Goal: Transaction & Acquisition: Purchase product/service

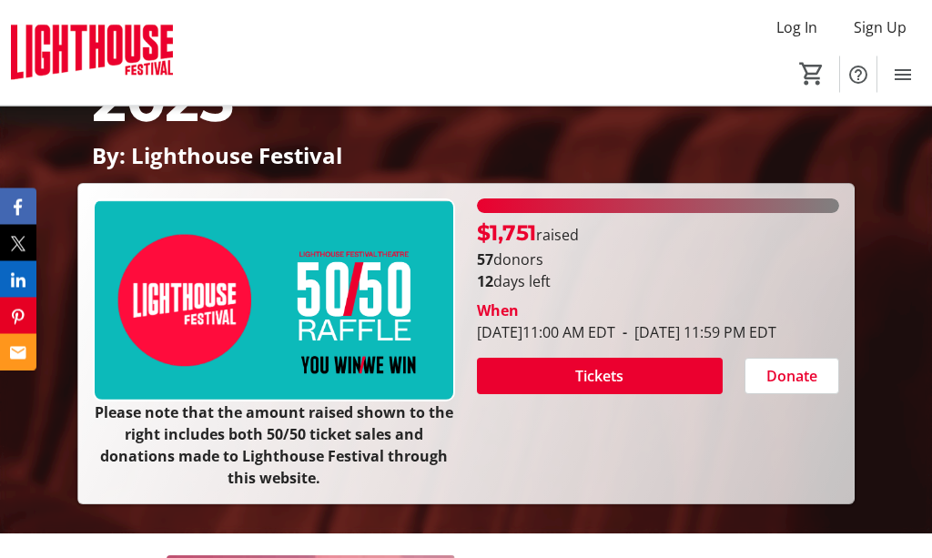
scroll to position [318, 0]
click at [614, 398] on span at bounding box center [600, 376] width 246 height 44
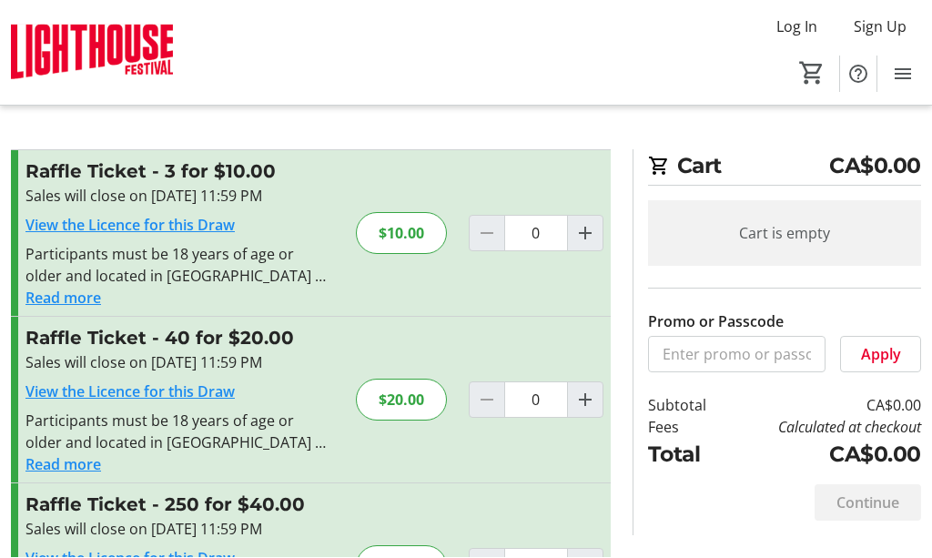
scroll to position [1, 0]
click at [589, 225] on mat-icon "Increment by one" at bounding box center [585, 233] width 22 height 22
type input "1"
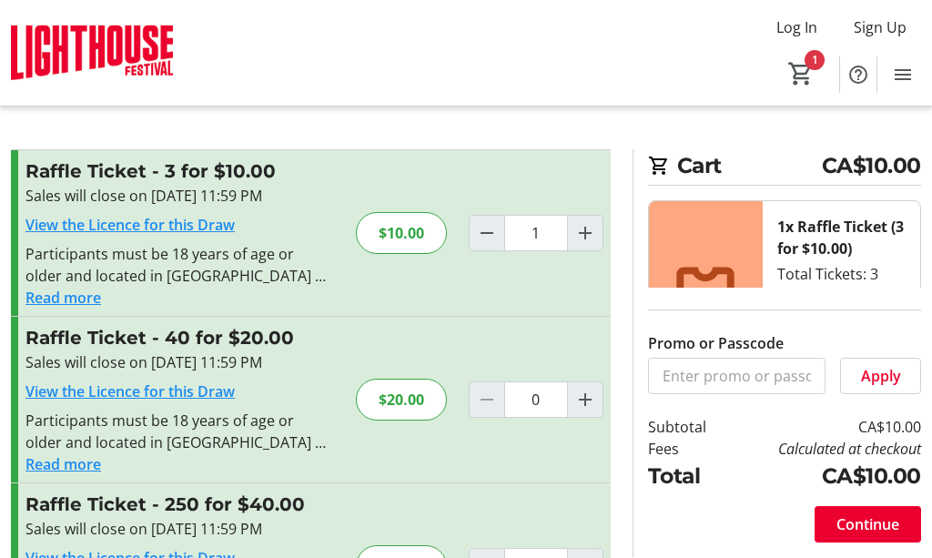
click at [879, 546] on span at bounding box center [868, 525] width 107 height 44
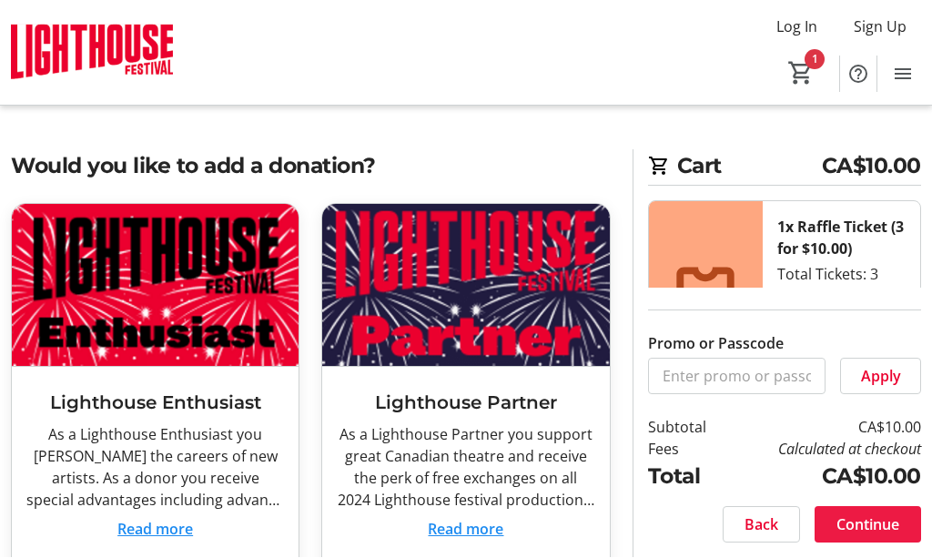
click at [881, 536] on span "Continue" at bounding box center [868, 525] width 63 height 22
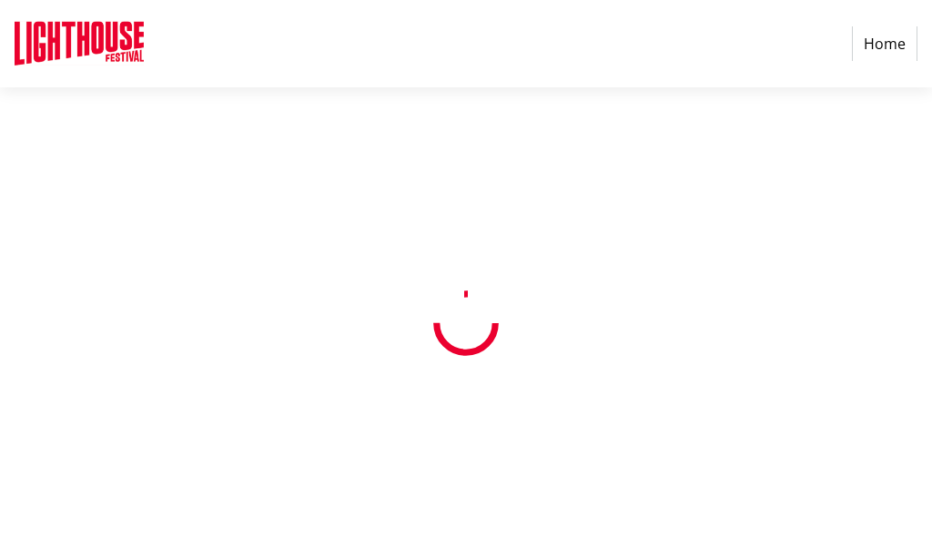
select select "CA"
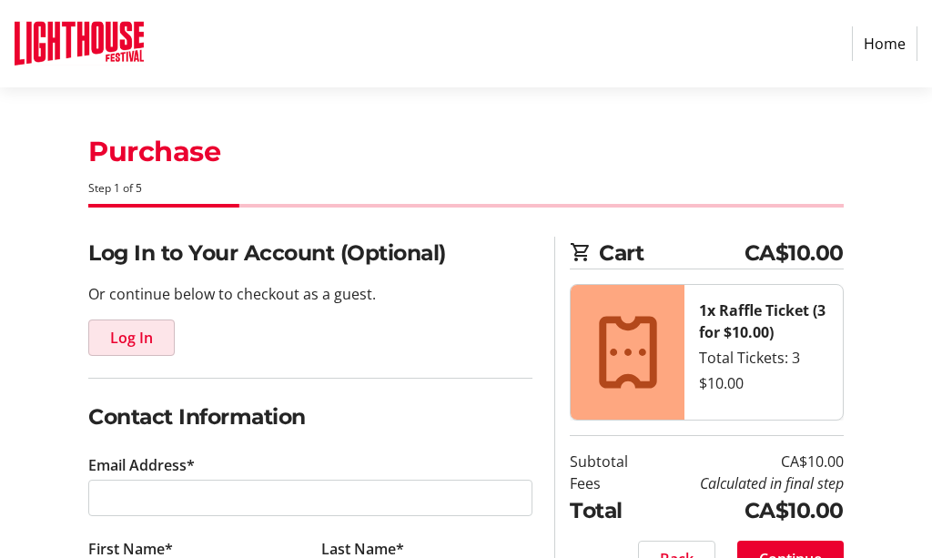
click at [145, 341] on span "Log In" at bounding box center [131, 338] width 43 height 22
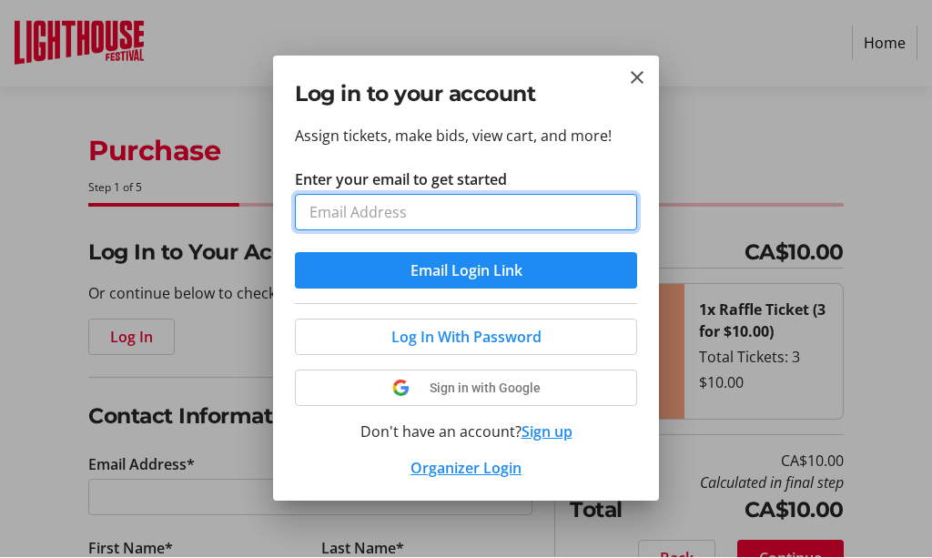
click at [495, 213] on input "Enter your email to get started" at bounding box center [466, 213] width 342 height 36
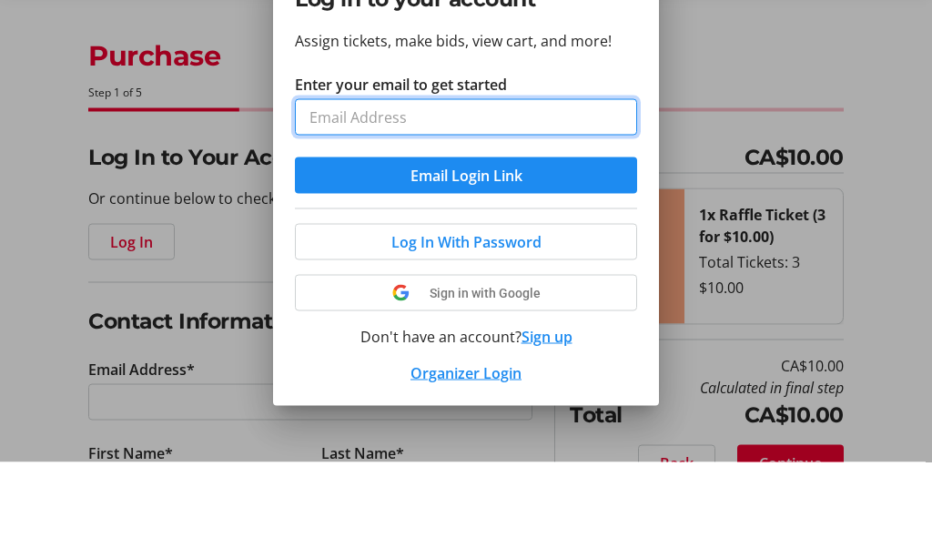
type input "[EMAIL_ADDRESS][DOMAIN_NAME]"
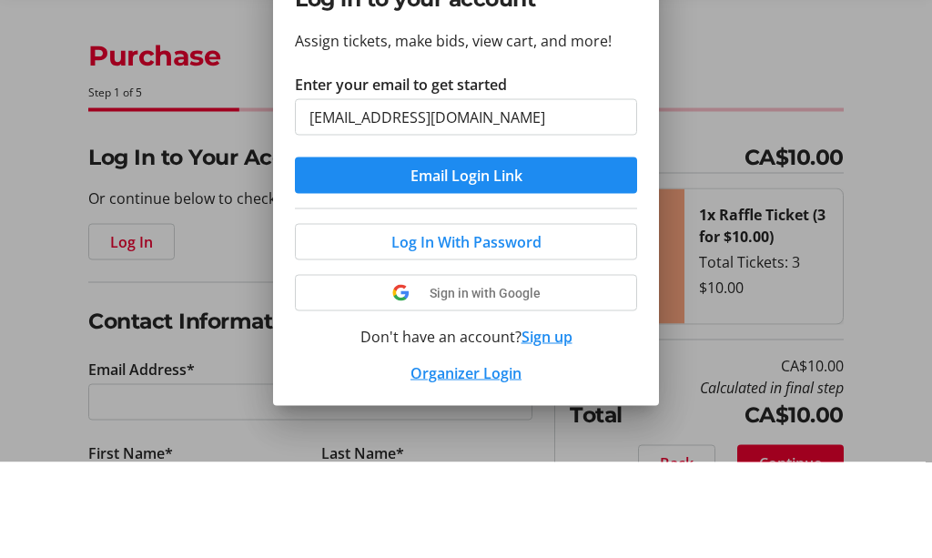
click at [466, 253] on button "Email Login Link" at bounding box center [466, 271] width 342 height 36
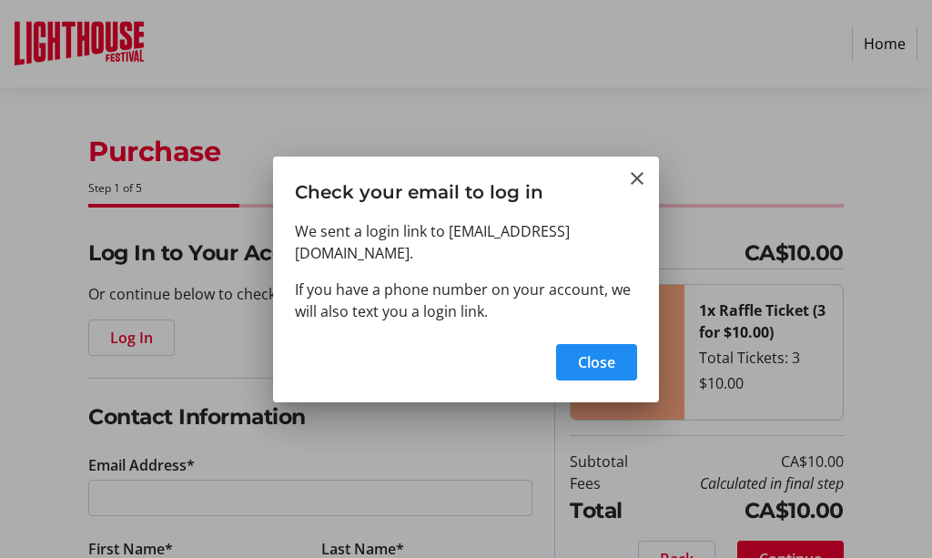
type input "[EMAIL_ADDRESS][DOMAIN_NAME]"
type input "[PERSON_NAME]"
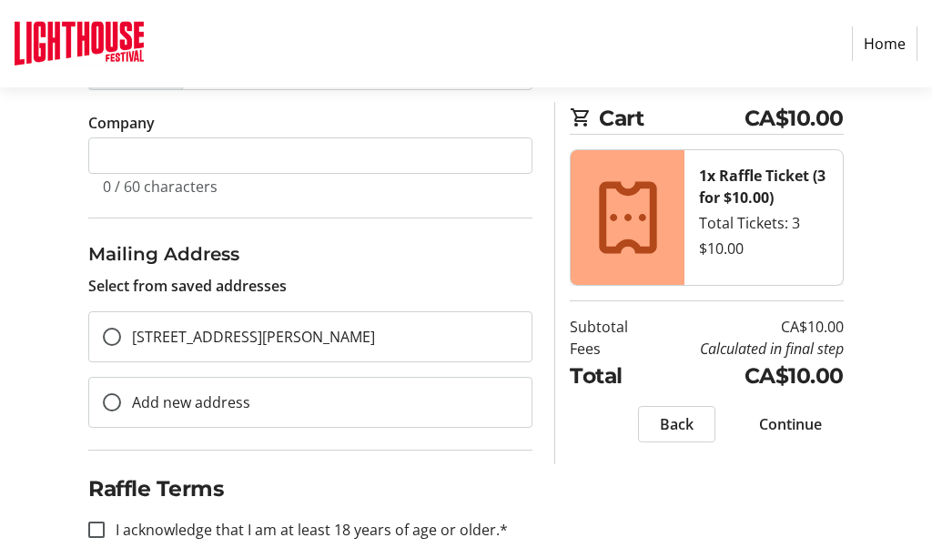
scroll to position [636, 0]
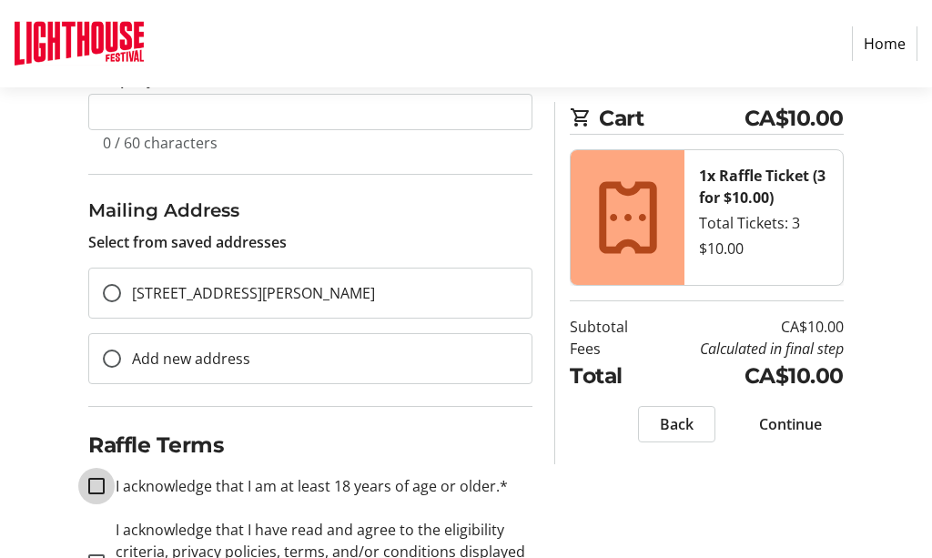
click at [98, 487] on input "I acknowledge that I am at least 18 years of age or older.*" at bounding box center [96, 487] width 16 height 16
checkbox input "true"
type input "[EMAIL_ADDRESS][DOMAIN_NAME]"
type input "[PERSON_NAME]"
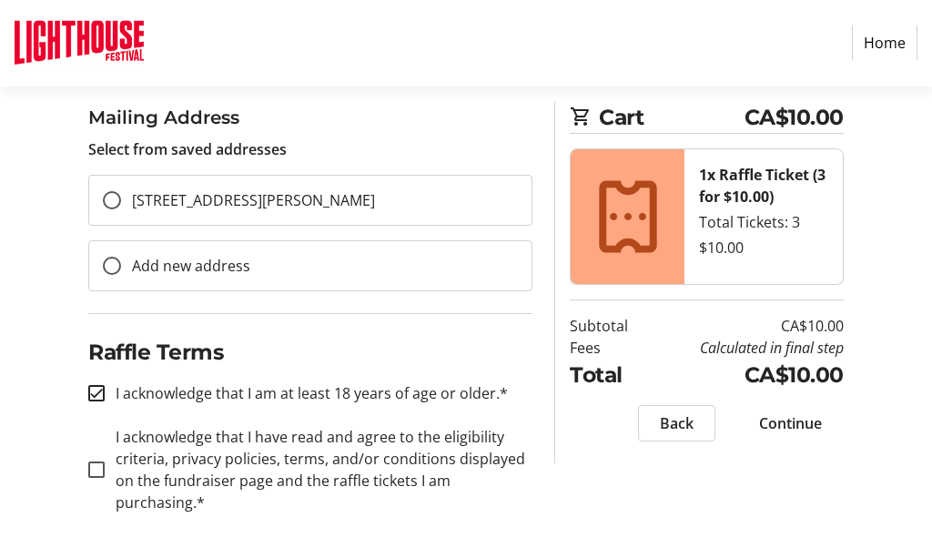
scroll to position [494, 0]
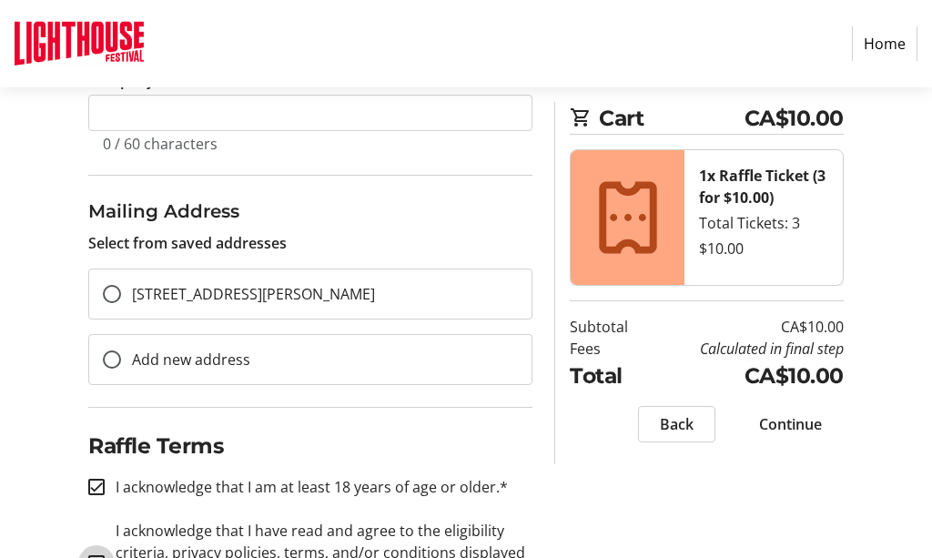
click at [97, 557] on input "I acknowledge that I have read and agree to the eligibility criteria, privacy p…" at bounding box center [96, 563] width 16 height 16
checkbox input "true"
click at [784, 434] on span at bounding box center [790, 424] width 107 height 44
click at [610, 496] on div "Contact Information You are signed in. Sign out Email Address* [EMAIL_ADDRESS][…" at bounding box center [466, 196] width 932 height 909
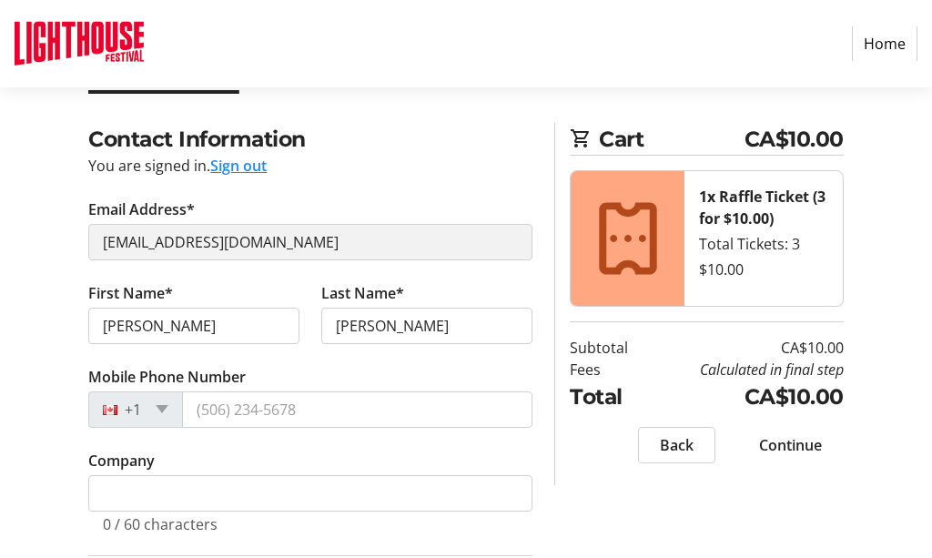
scroll to position [97, 0]
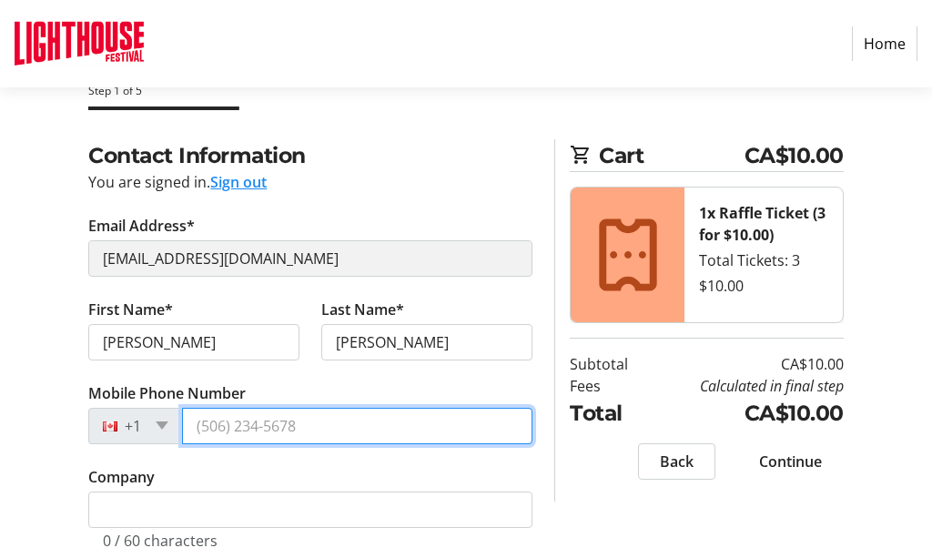
click at [366, 413] on input "Mobile Phone Number" at bounding box center [357, 426] width 350 height 36
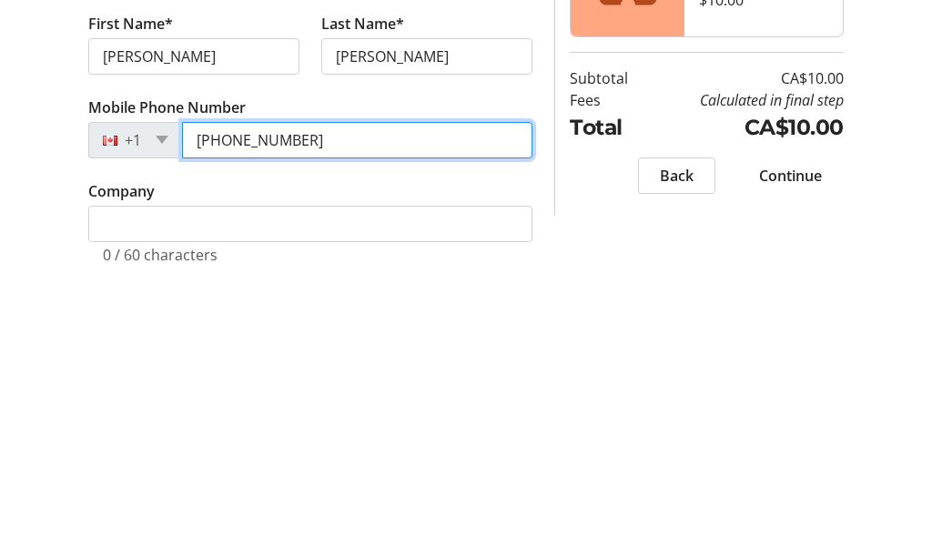
type input "[PHONE_NUMBER]"
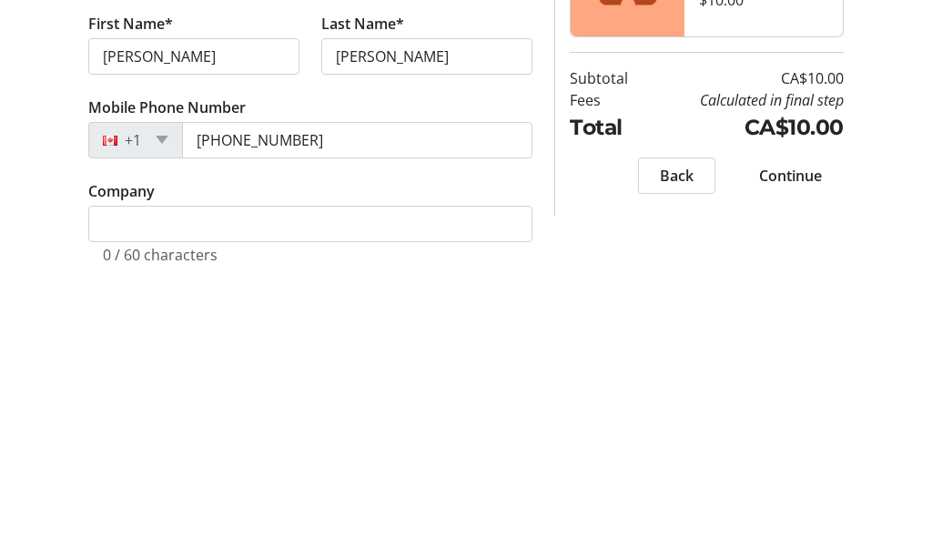
scroll to position [384, 0]
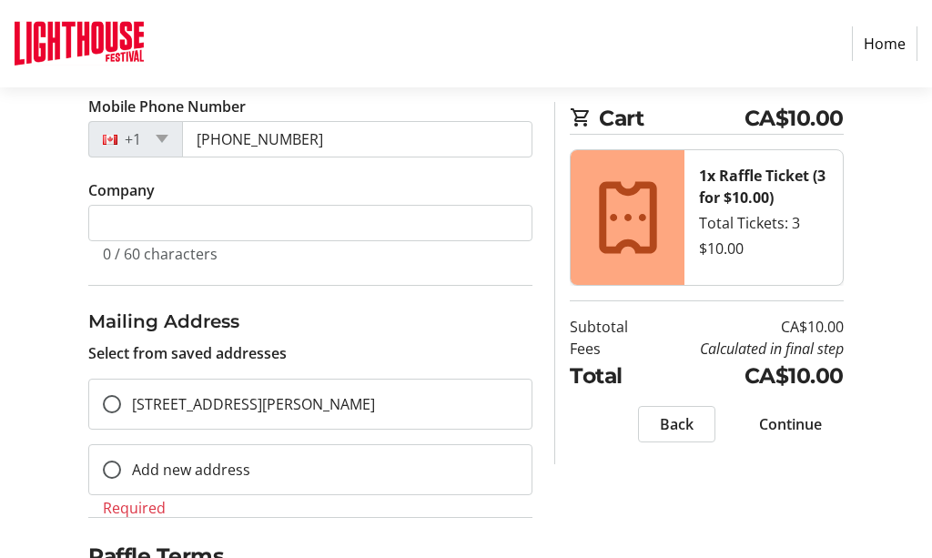
click at [782, 424] on span "Continue" at bounding box center [790, 424] width 63 height 22
click at [813, 421] on span "Continue" at bounding box center [790, 424] width 63 height 22
click at [110, 398] on input "[STREET_ADDRESS][PERSON_NAME]" at bounding box center [112, 404] width 18 height 18
radio input "true"
click at [804, 423] on span "Continue" at bounding box center [790, 424] width 63 height 22
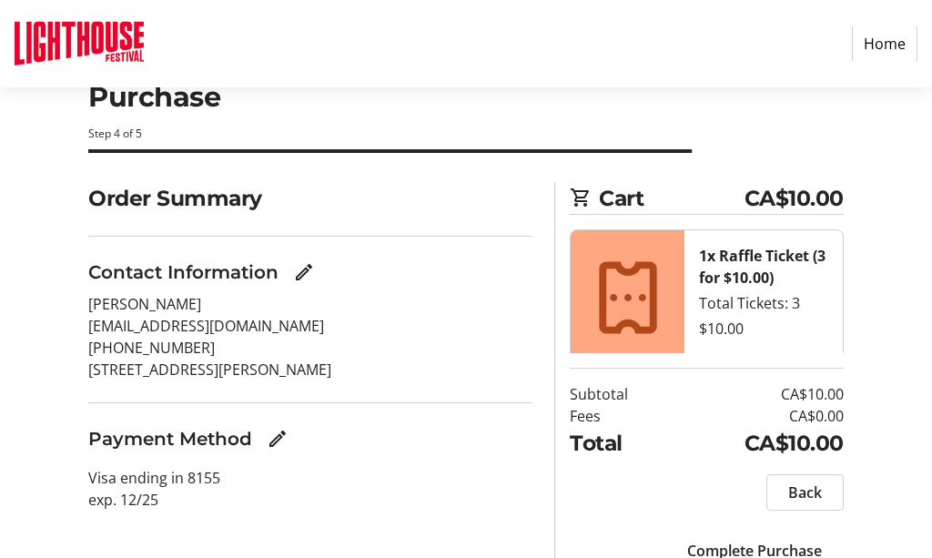
scroll to position [54, 0]
click at [753, 557] on span "Complete Purchase" at bounding box center [754, 552] width 135 height 22
